Goal: Book appointment/travel/reservation

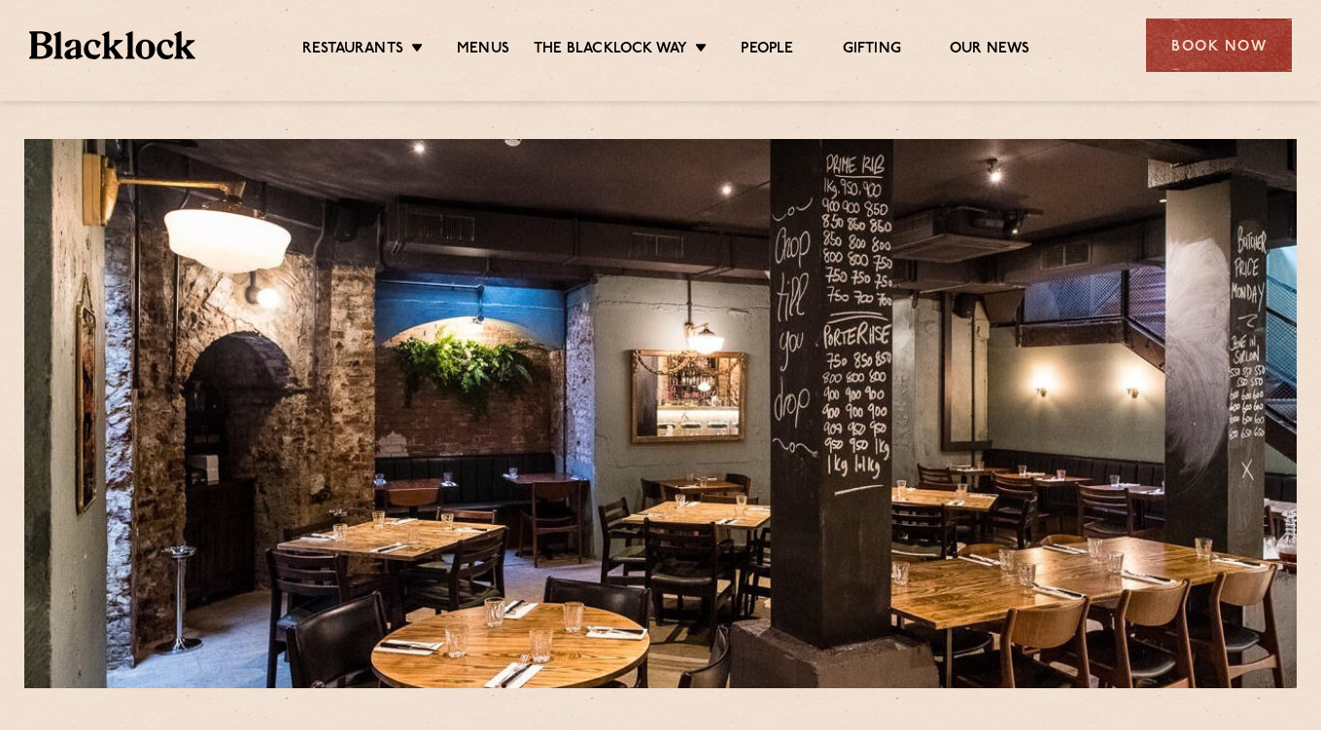
scroll to position [14, 0]
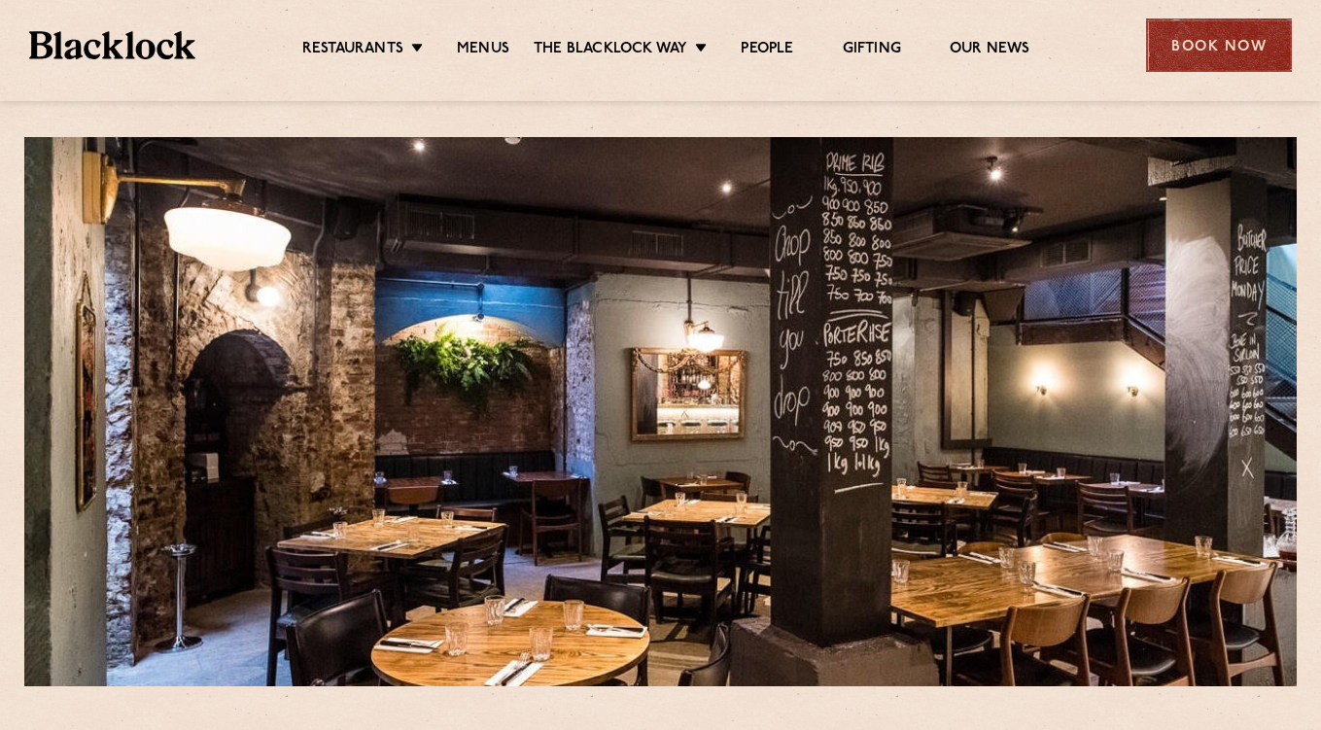
click at [1167, 47] on div "Book Now" at bounding box center [1219, 44] width 146 height 53
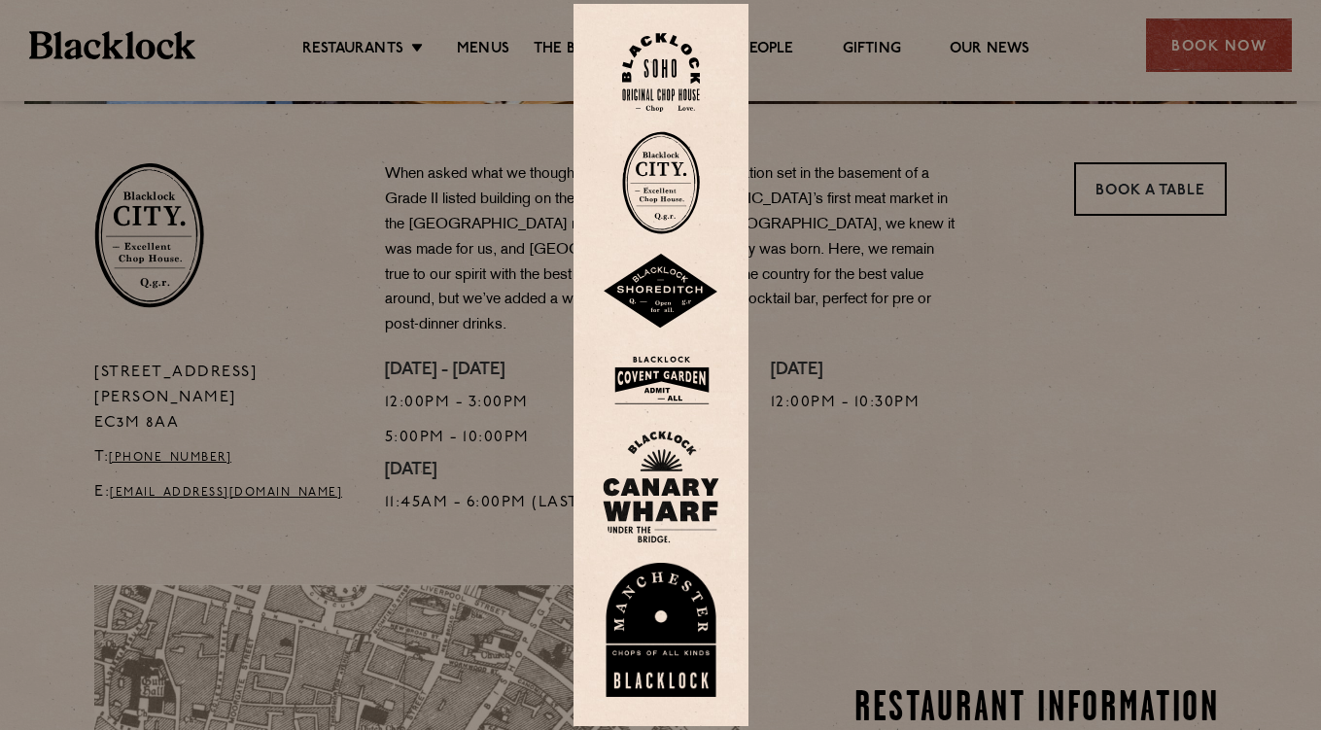
scroll to position [606, 0]
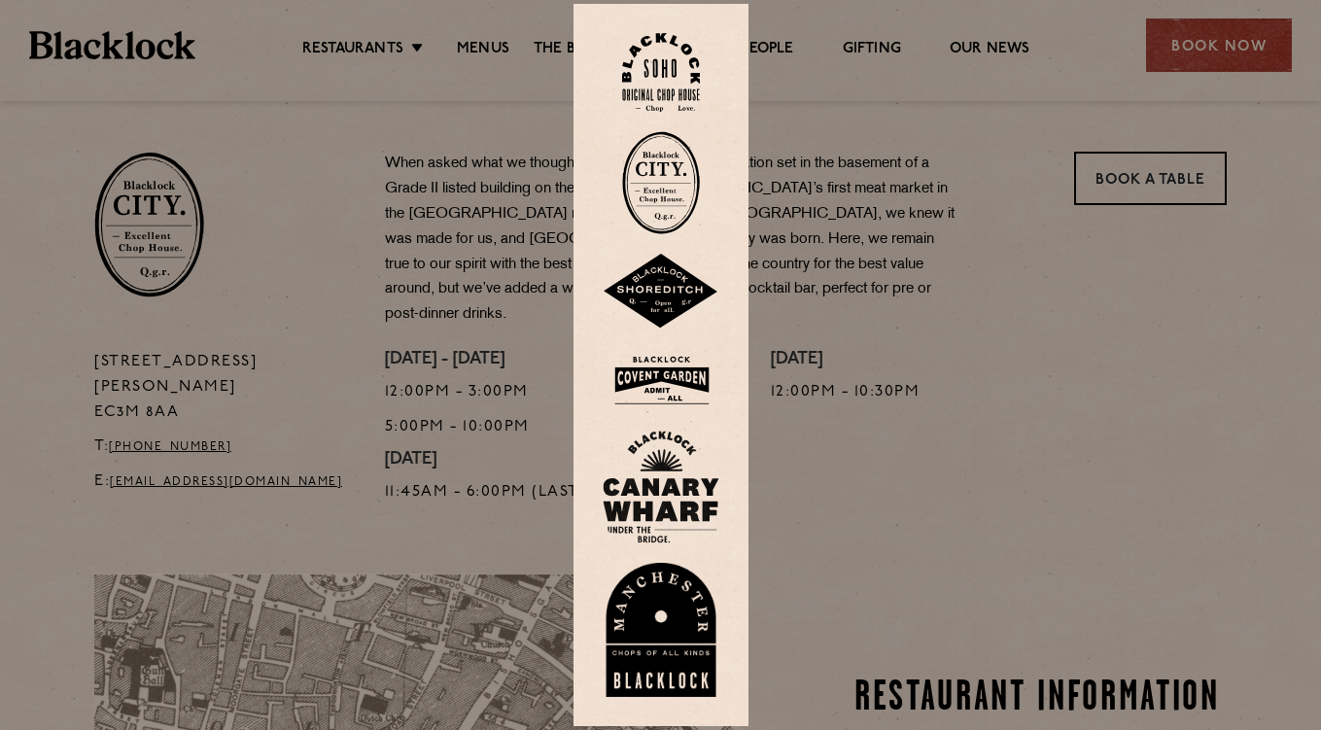
click at [1097, 241] on div at bounding box center [660, 365] width 1321 height 730
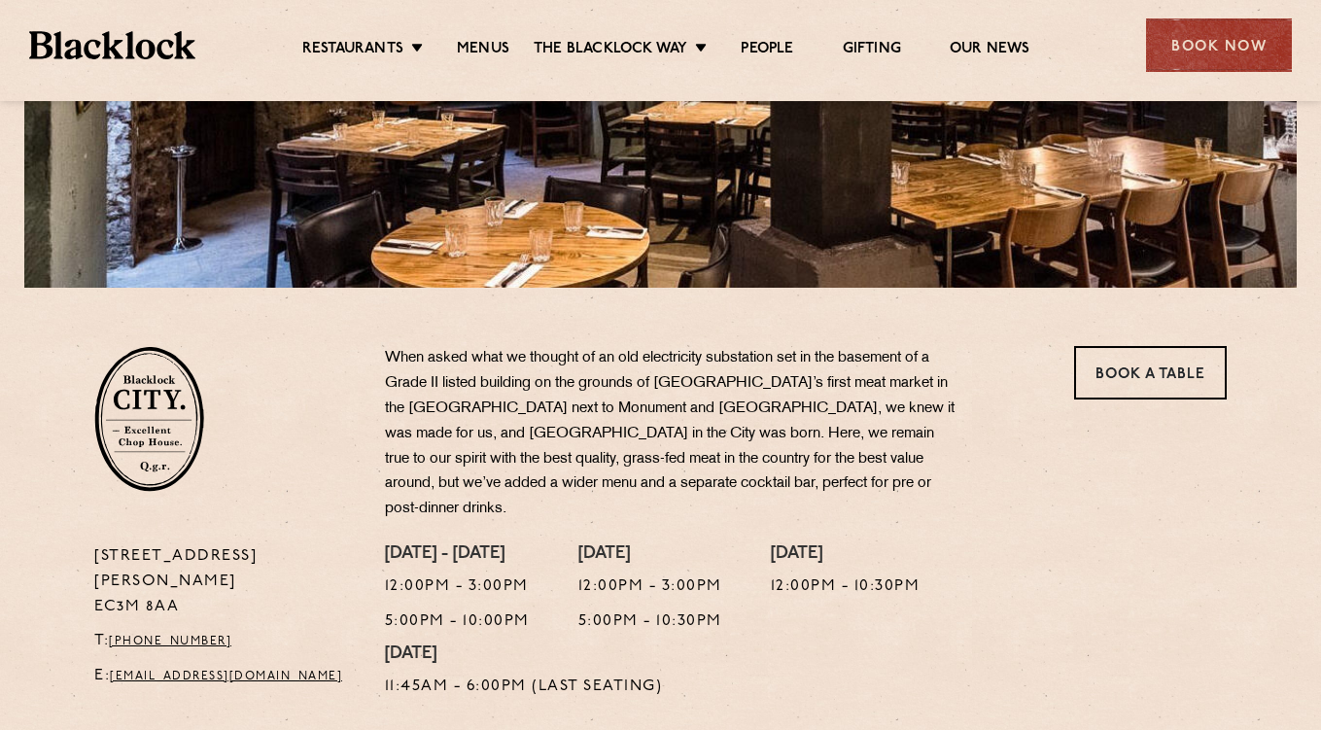
scroll to position [415, 0]
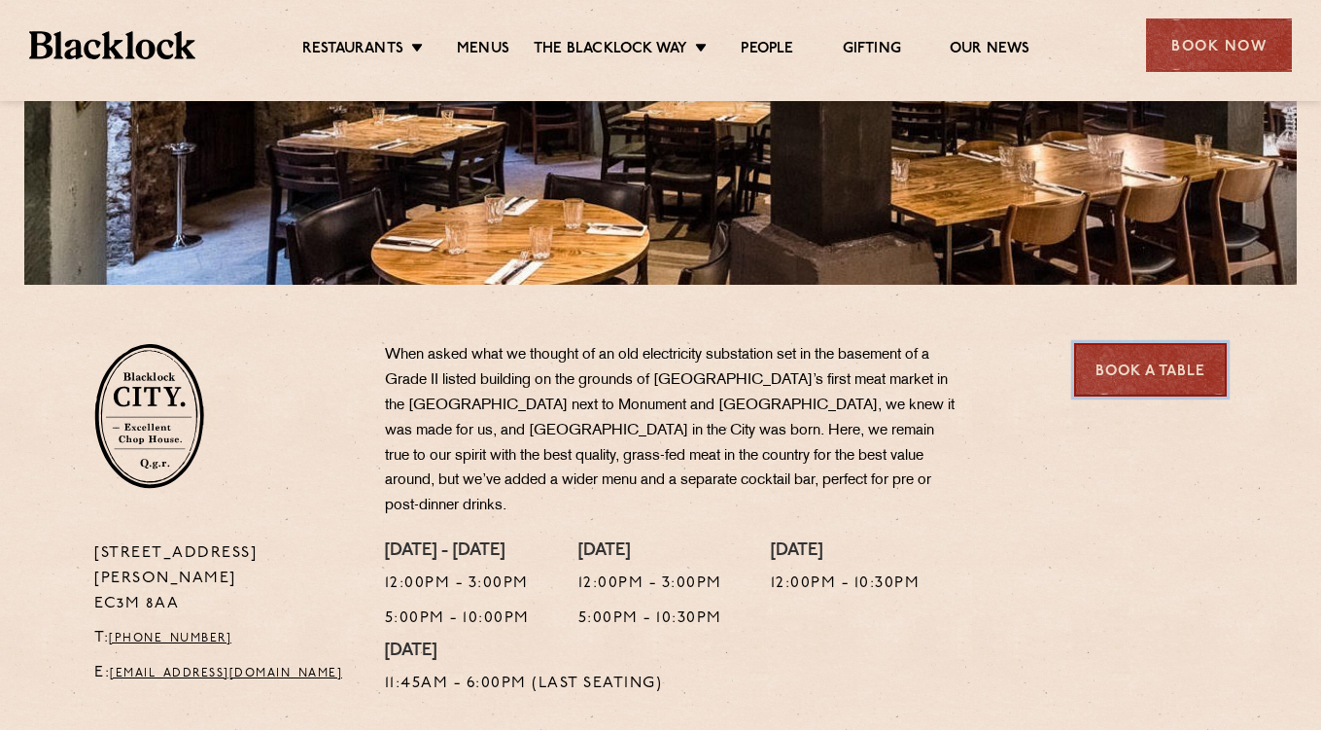
click at [1131, 371] on link "Book a Table" at bounding box center [1150, 369] width 153 height 53
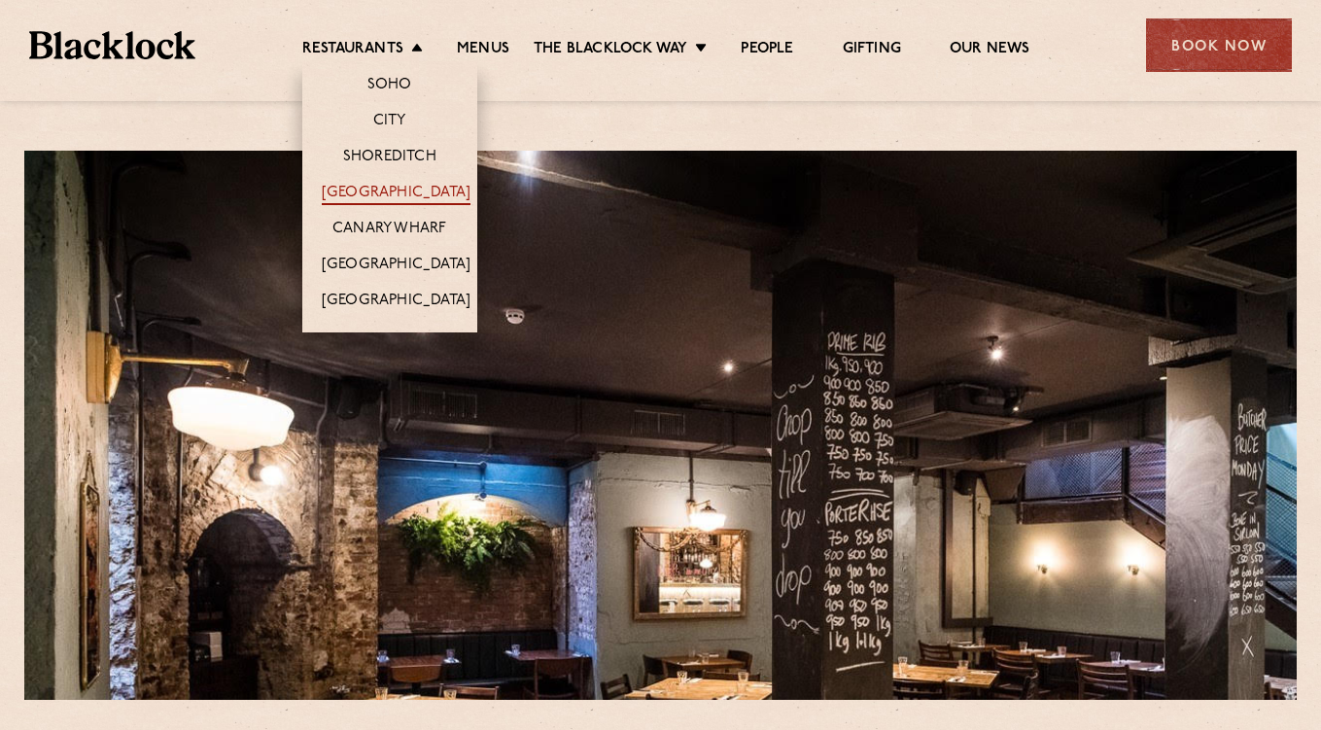
click at [396, 190] on link "[GEOGRAPHIC_DATA]" at bounding box center [396, 194] width 149 height 21
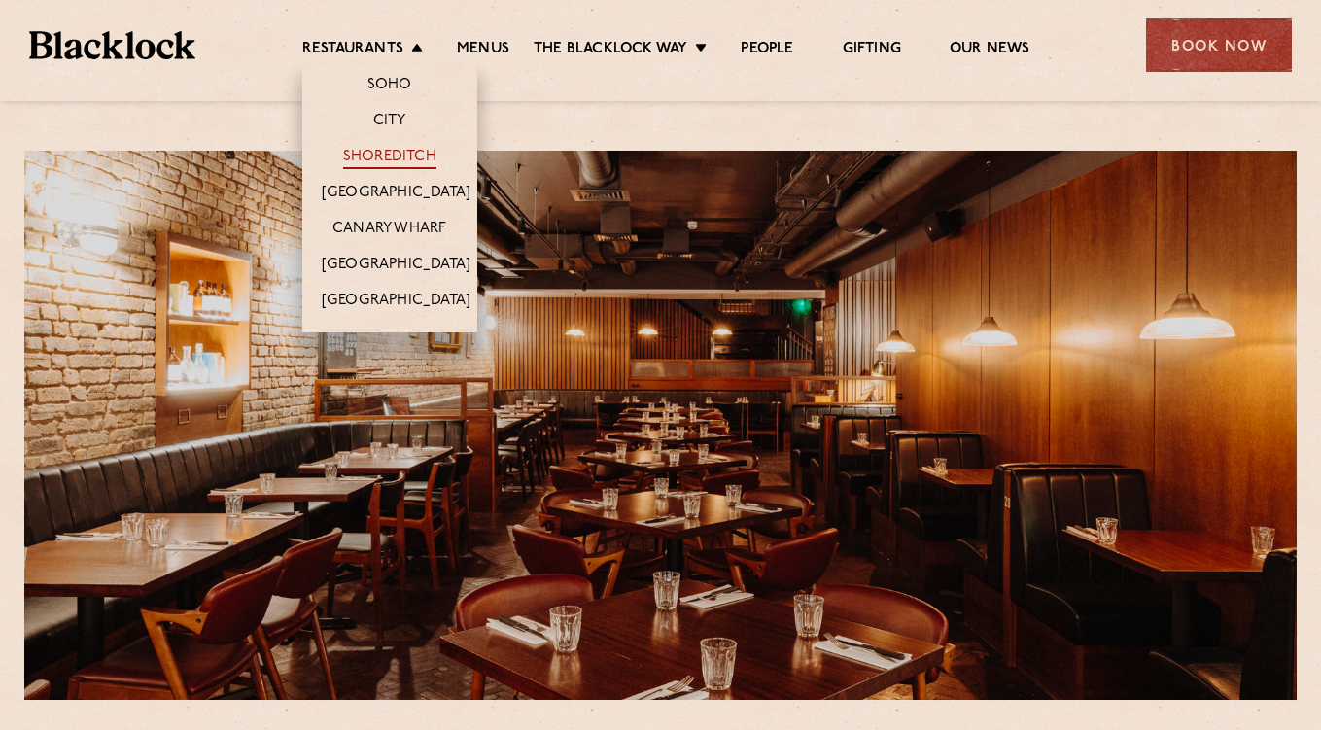
click at [400, 160] on link "Shoreditch" at bounding box center [389, 158] width 93 height 21
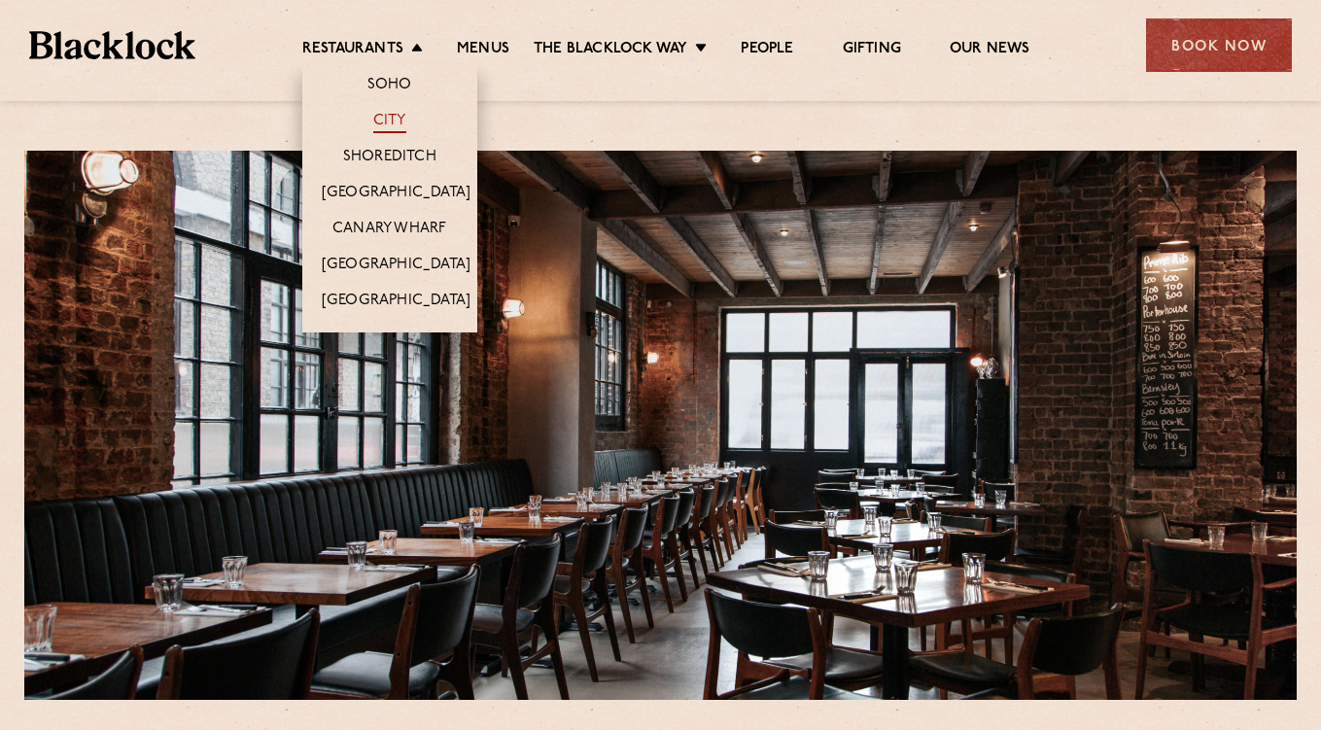
click at [401, 125] on link "City" at bounding box center [389, 122] width 33 height 21
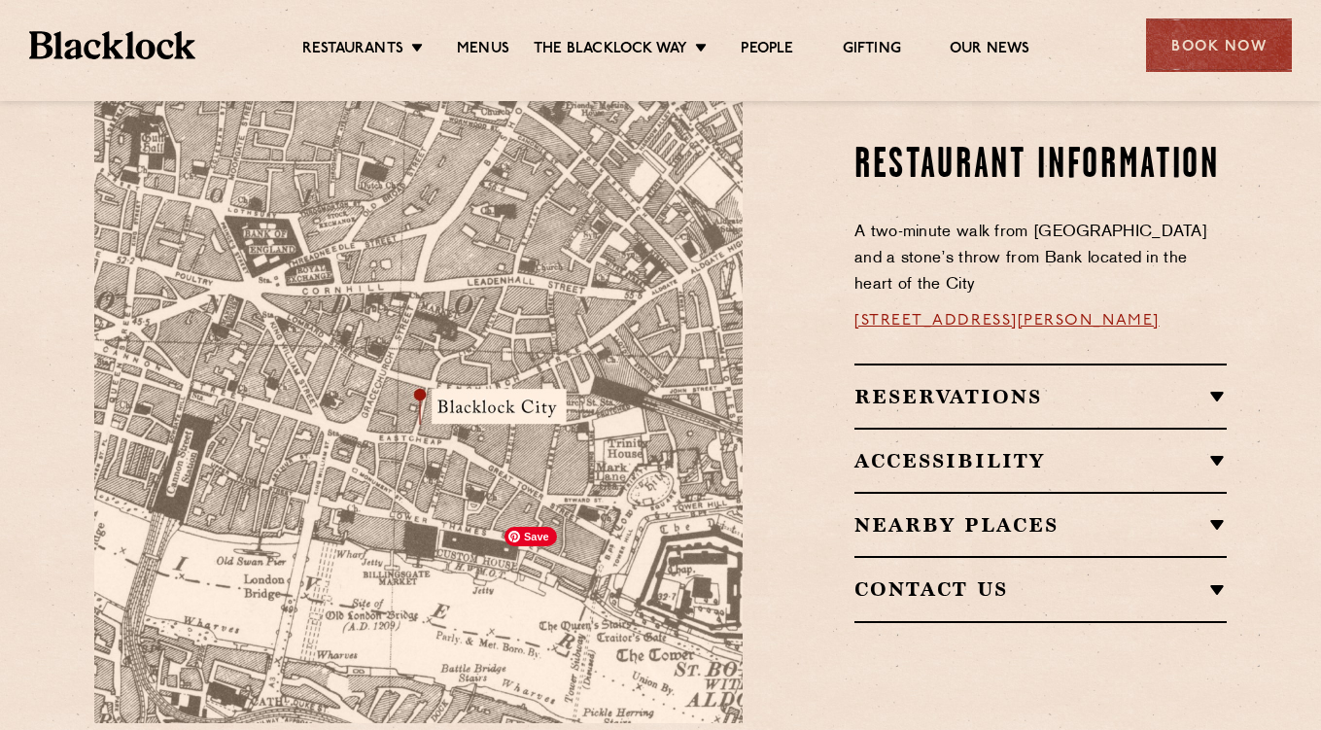
scroll to position [1147, 0]
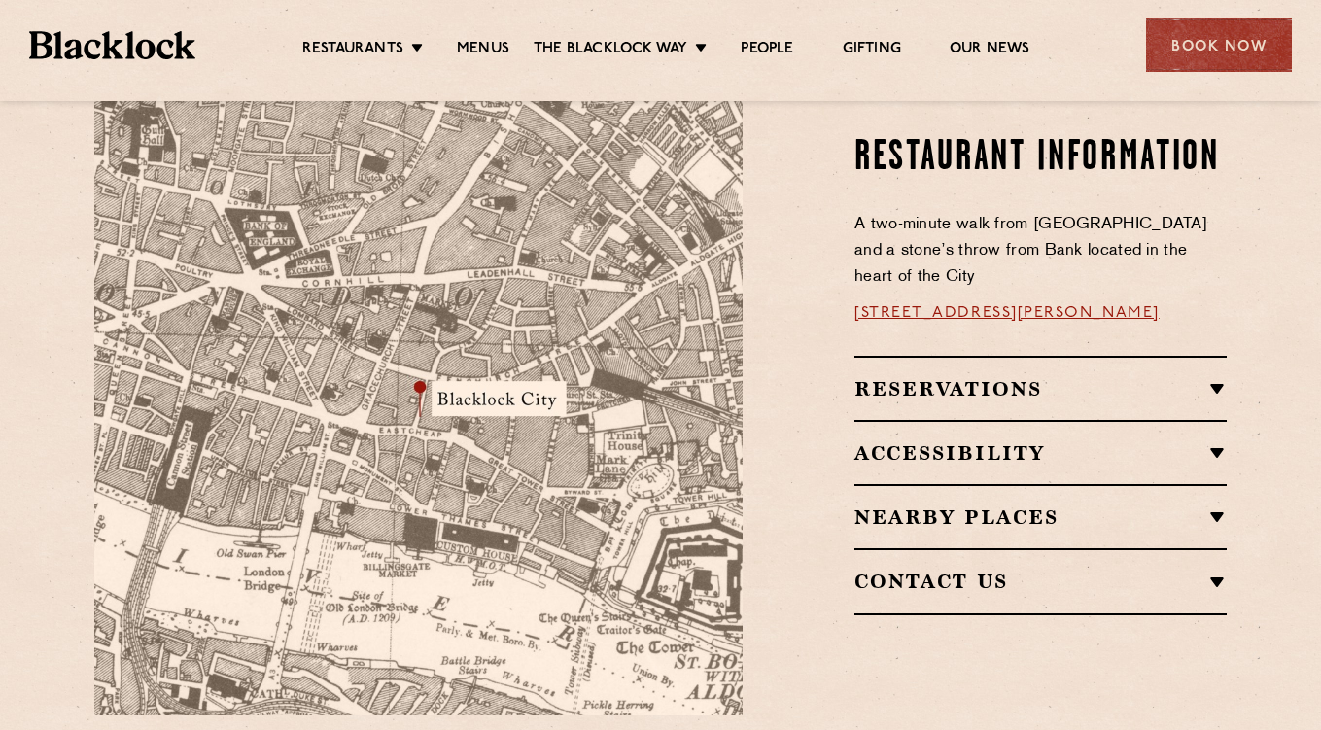
click at [1145, 377] on h2 "Reservations" at bounding box center [1040, 388] width 372 height 23
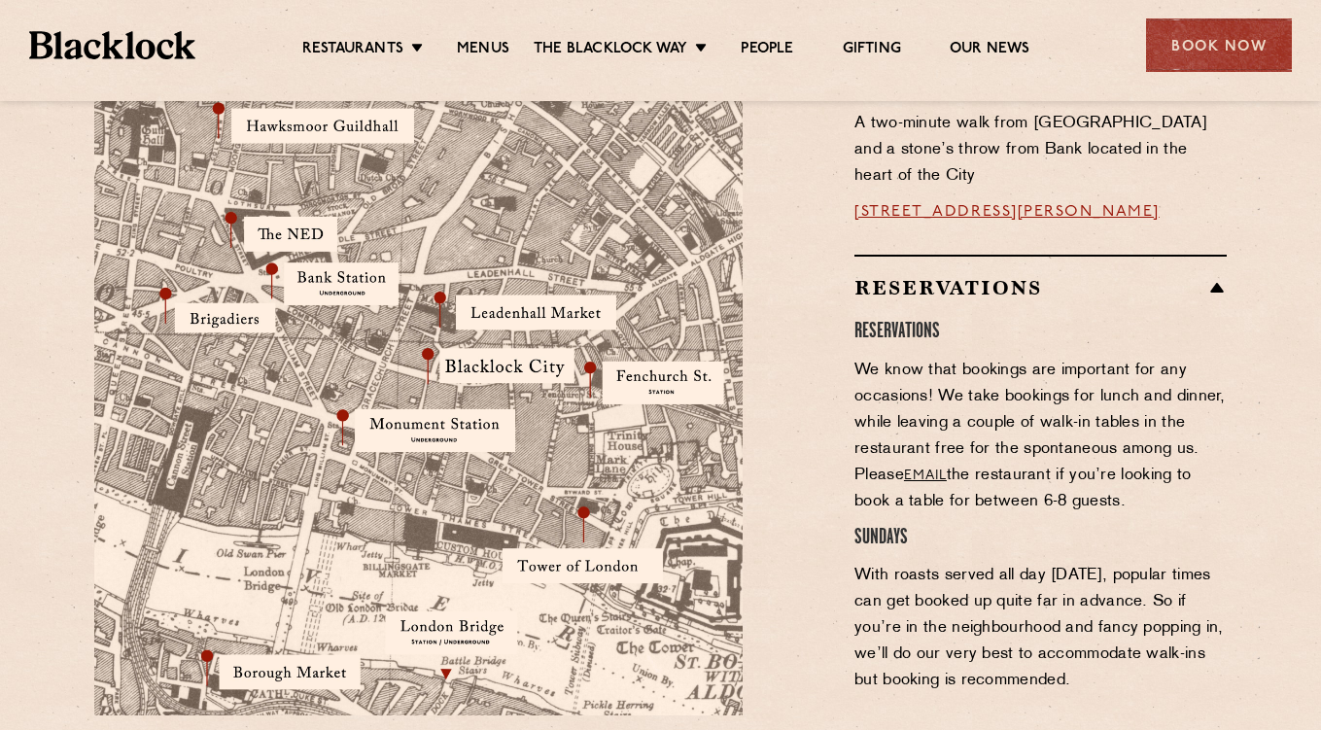
click at [1075, 525] on h4 "SUNDAYS" at bounding box center [1040, 538] width 372 height 26
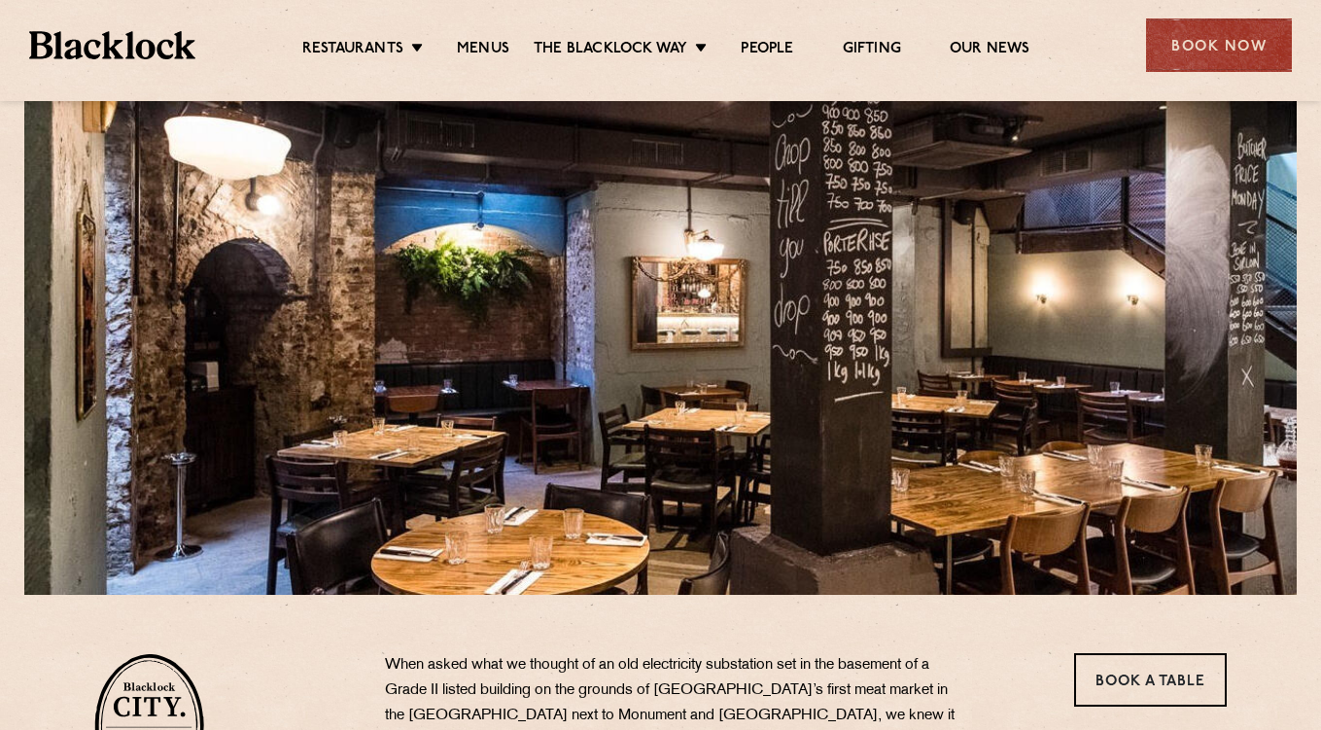
scroll to position [81, 0]
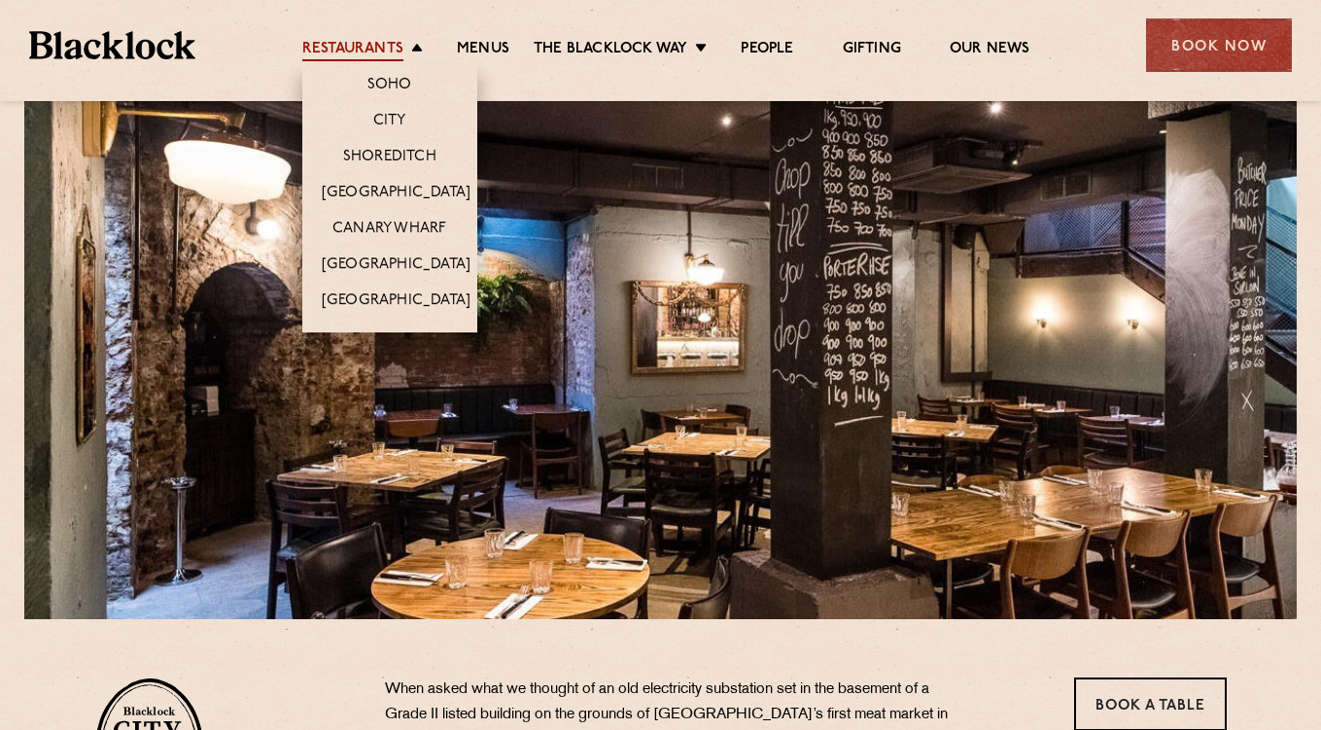
click at [391, 50] on link "Restaurants" at bounding box center [352, 50] width 101 height 21
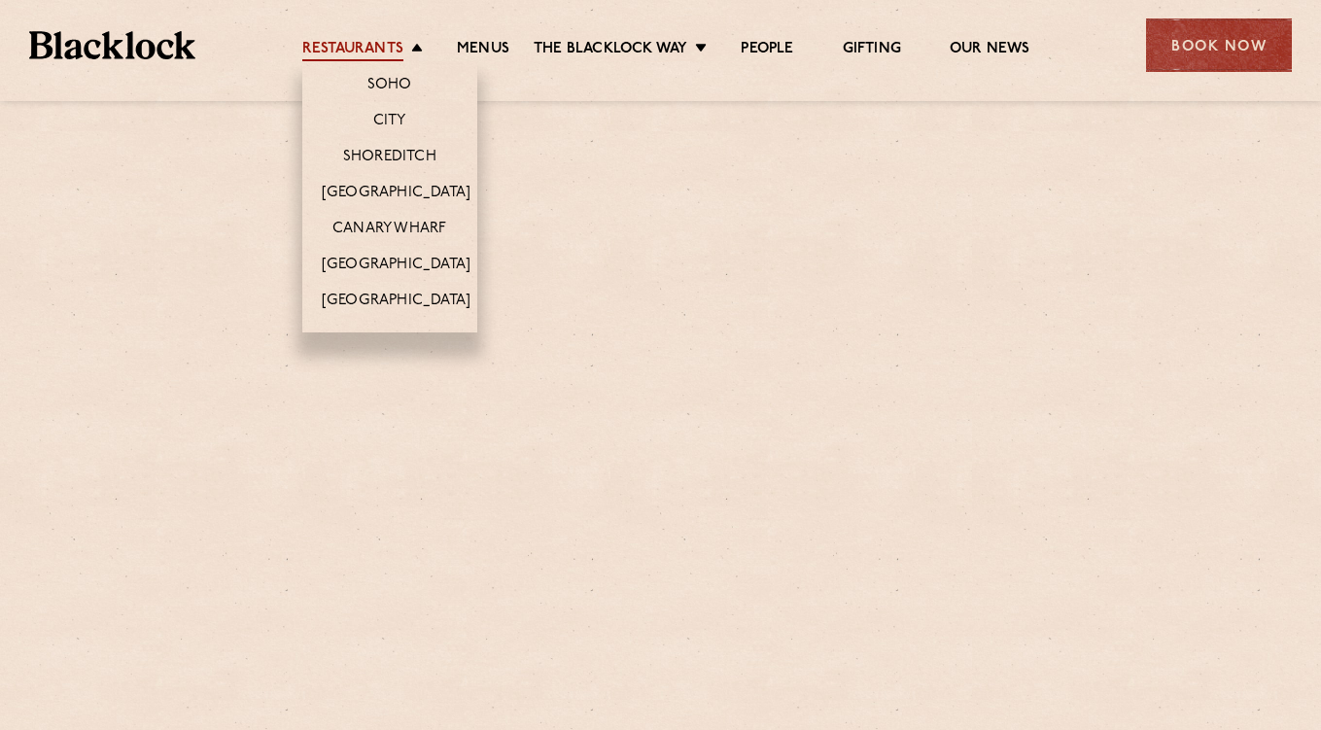
click at [378, 52] on link "Restaurants" at bounding box center [352, 50] width 101 height 21
